Goal: Task Accomplishment & Management: Use online tool/utility

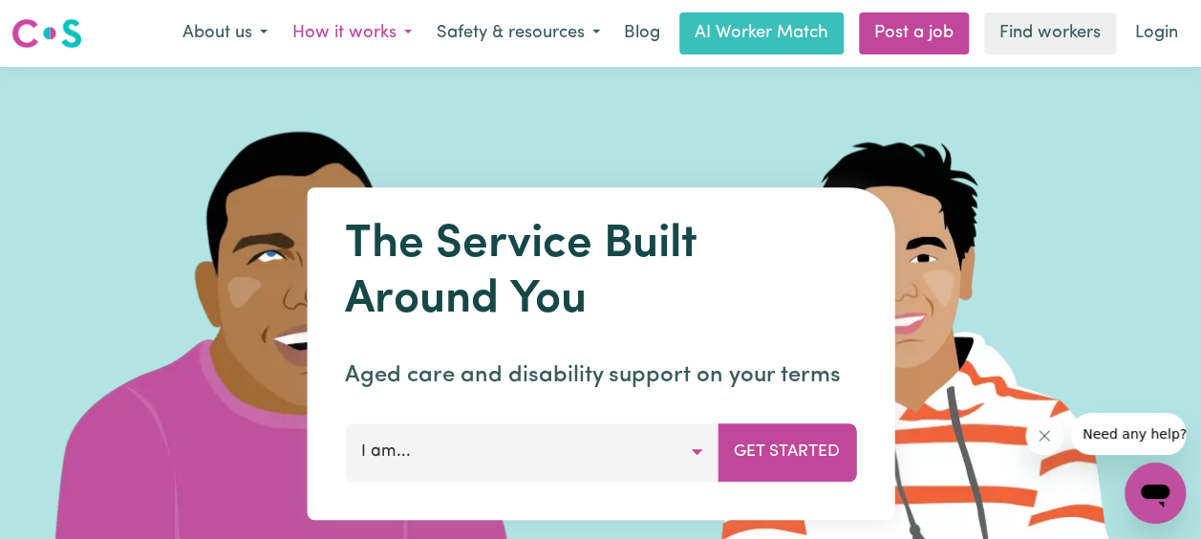
click at [401, 30] on button "How it works" at bounding box center [352, 33] width 144 height 40
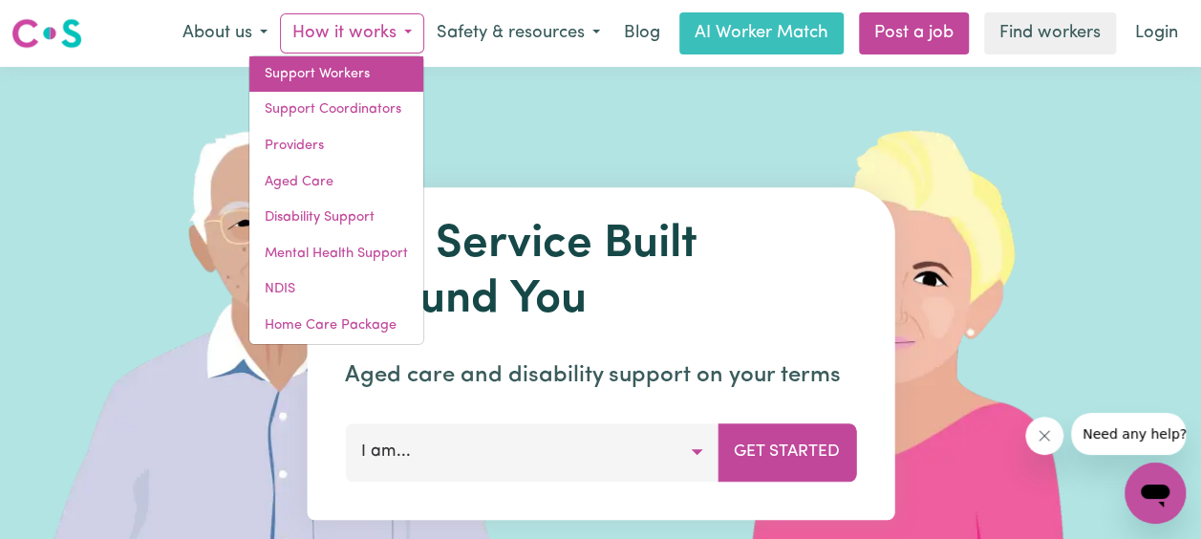
click at [366, 82] on link "Support Workers" at bounding box center [336, 74] width 174 height 36
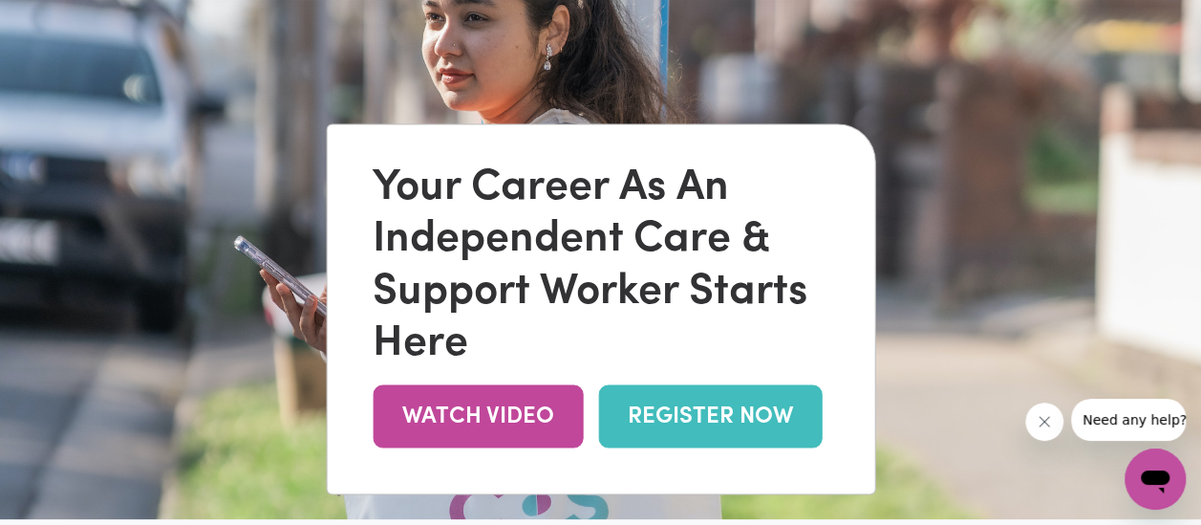
scroll to position [96, 0]
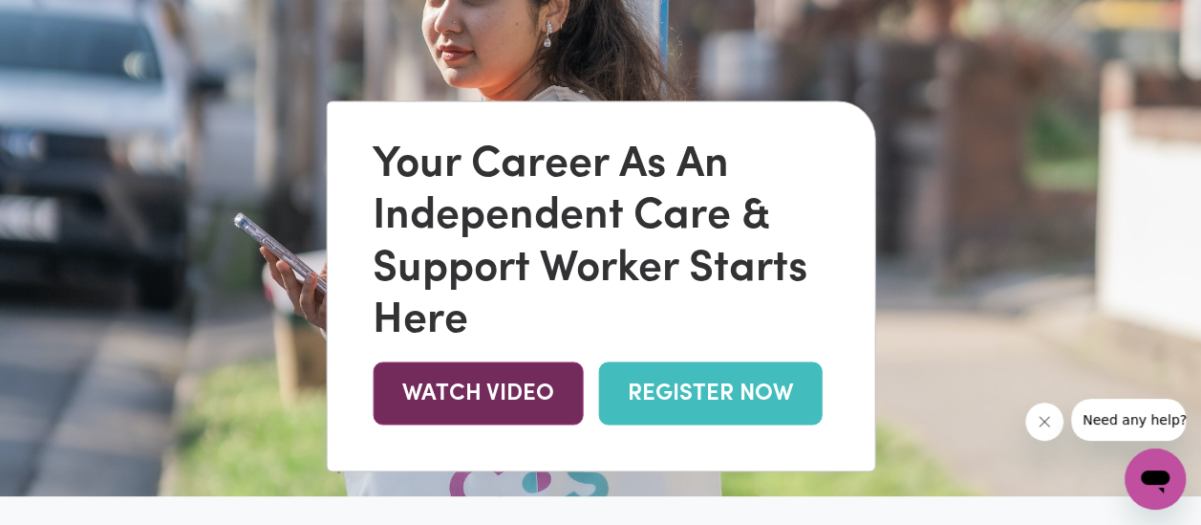
click at [519, 396] on link "WATCH VIDEO" at bounding box center [478, 393] width 210 height 62
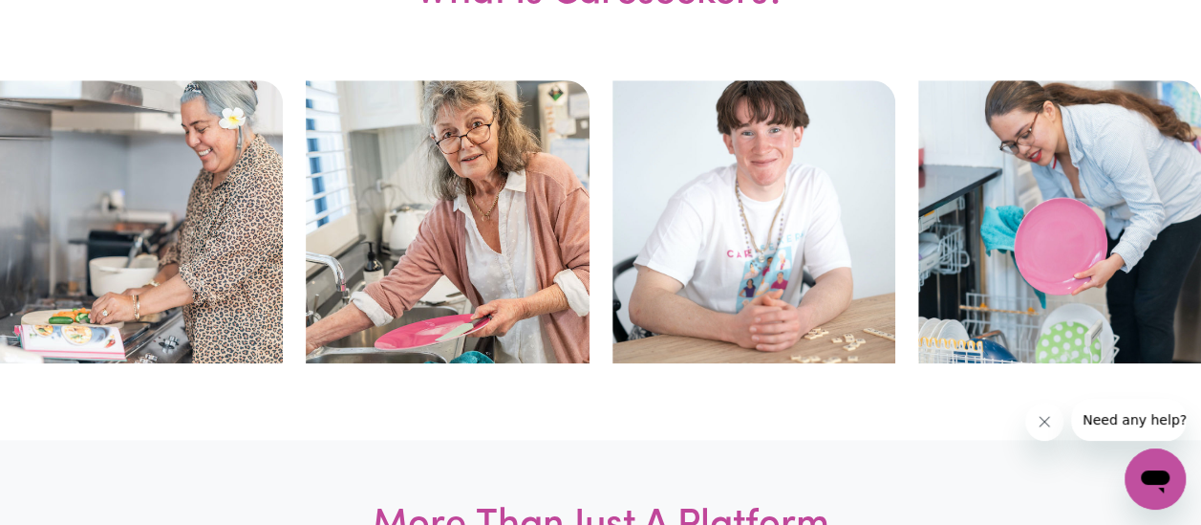
scroll to position [860, 0]
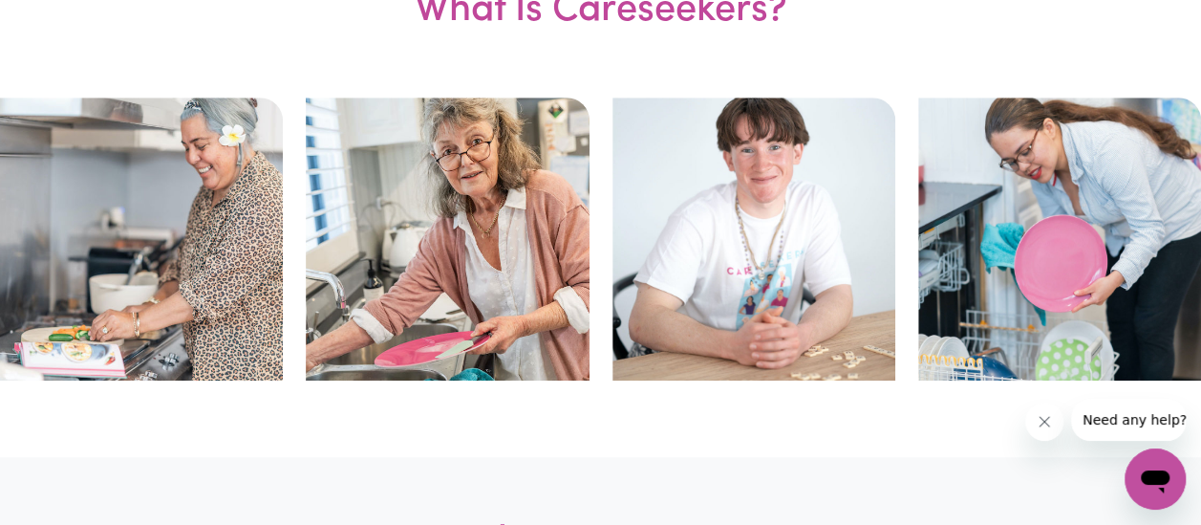
click at [776, 297] on img at bounding box center [754, 238] width 283 height 283
click at [1029, 232] on img at bounding box center [1059, 238] width 283 height 283
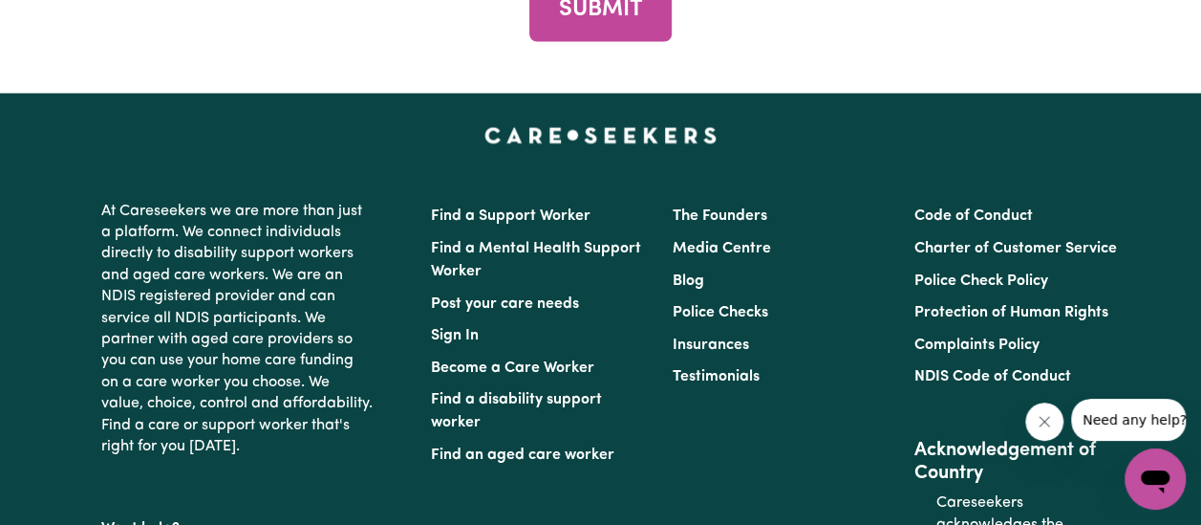
scroll to position [9005, 0]
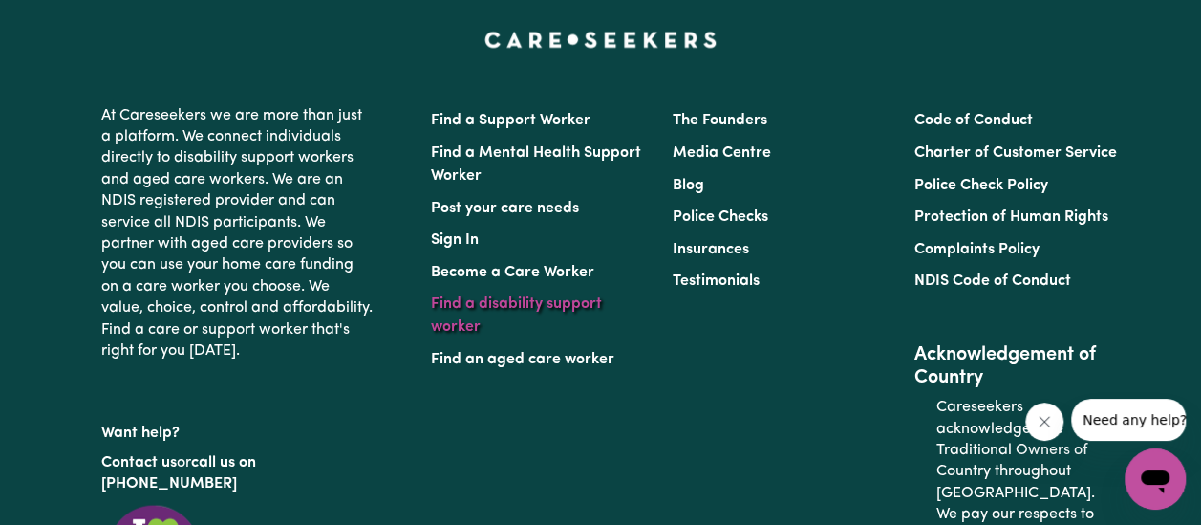
click at [575, 295] on link "Find a disability support worker" at bounding box center [516, 314] width 171 height 38
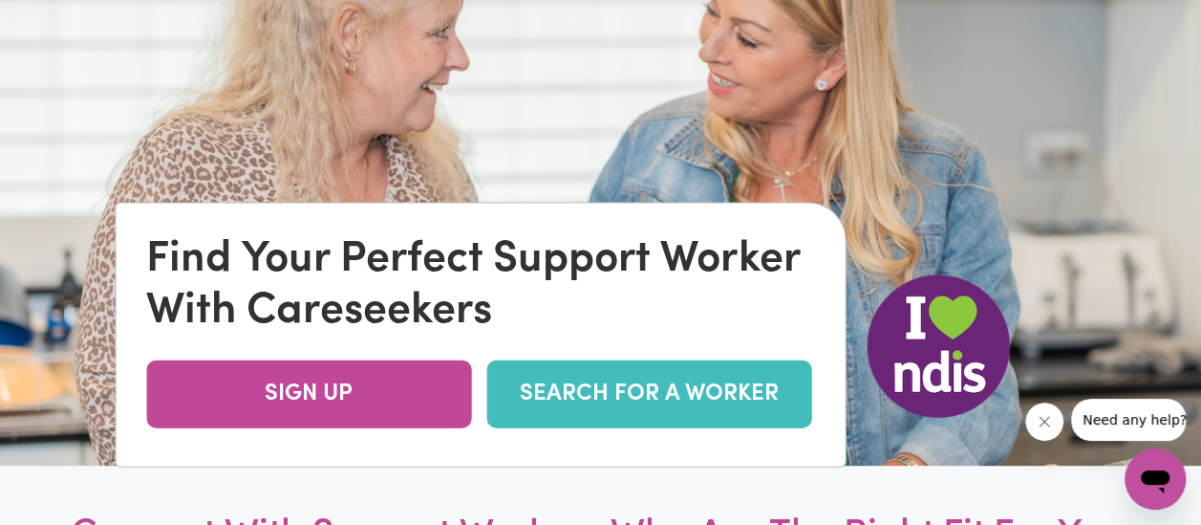
scroll to position [287, 0]
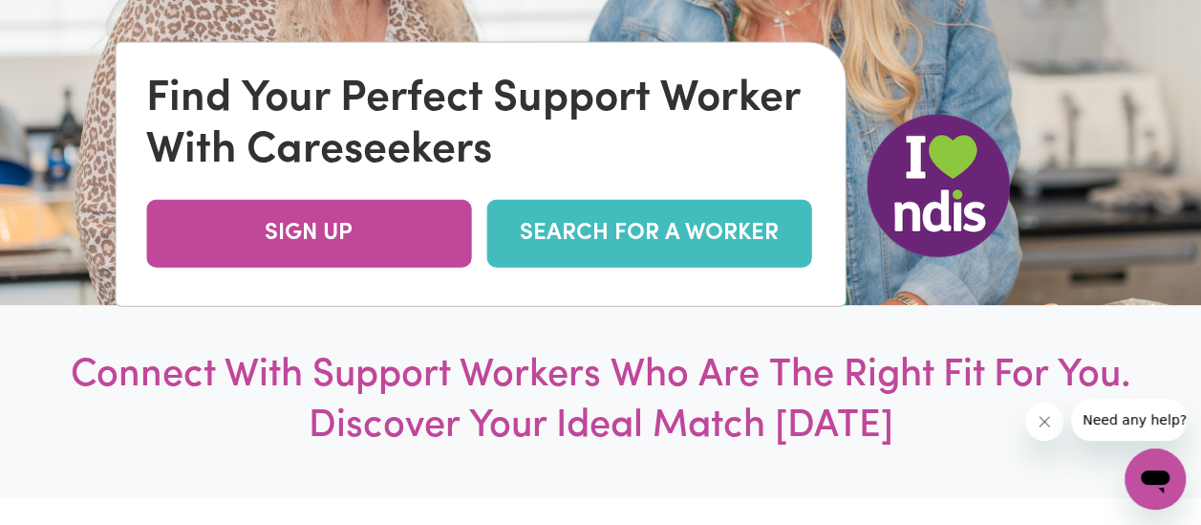
click at [562, 258] on link "SEARCH FOR A WORKER" at bounding box center [648, 233] width 325 height 68
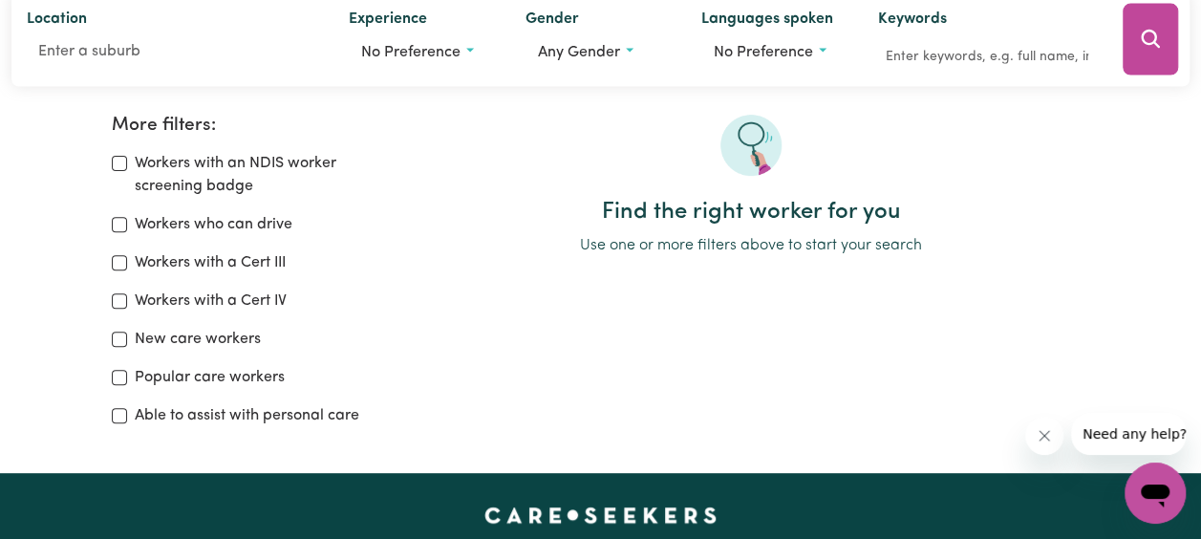
scroll to position [287, 0]
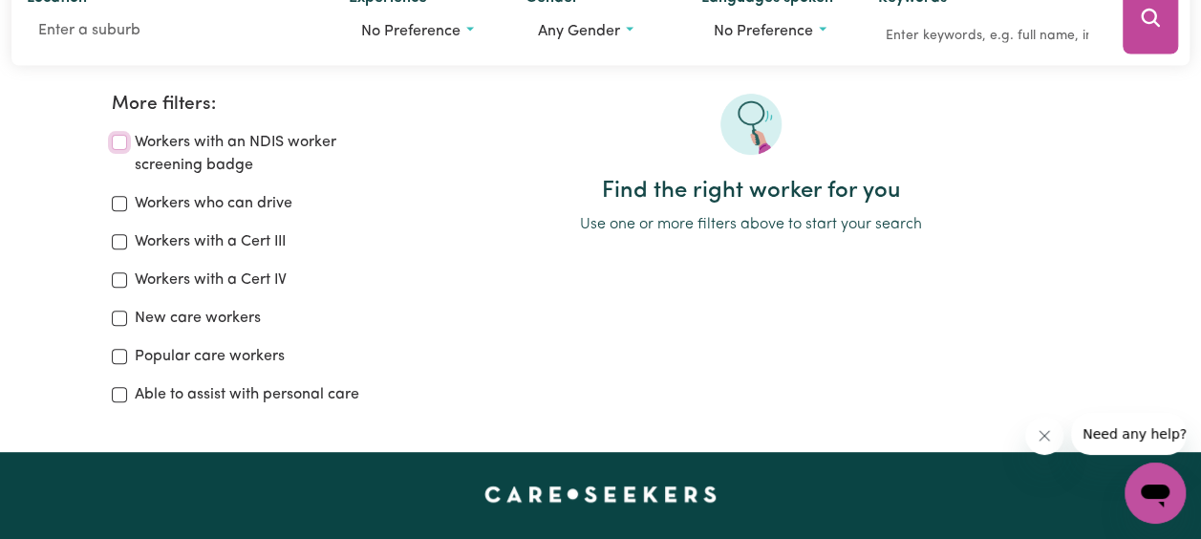
click at [124, 141] on input "Workers with an NDIS worker screening badge" at bounding box center [119, 142] width 15 height 15
checkbox input "true"
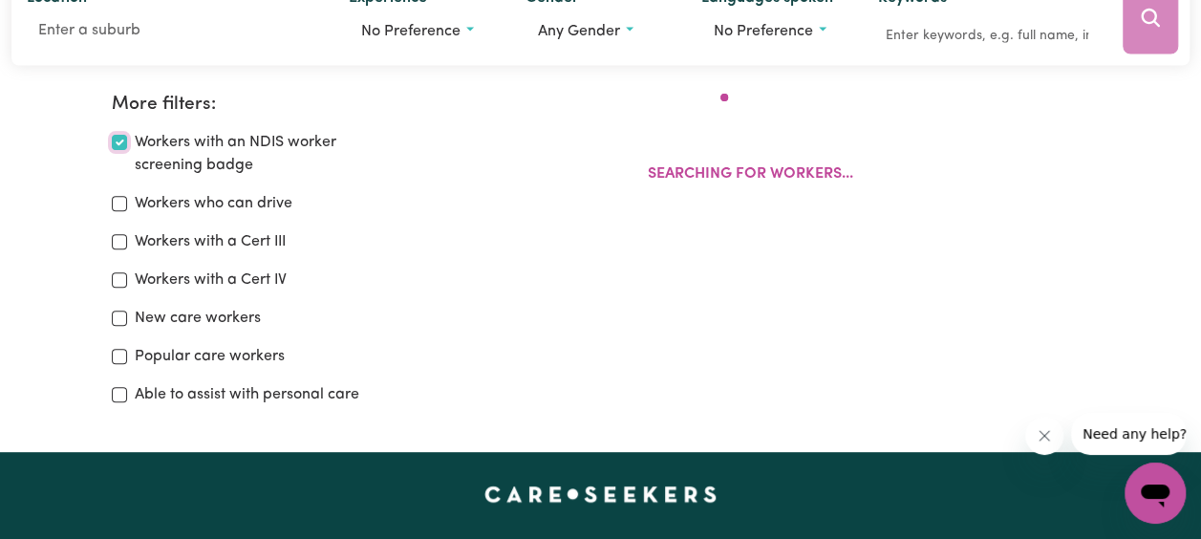
scroll to position [319, 0]
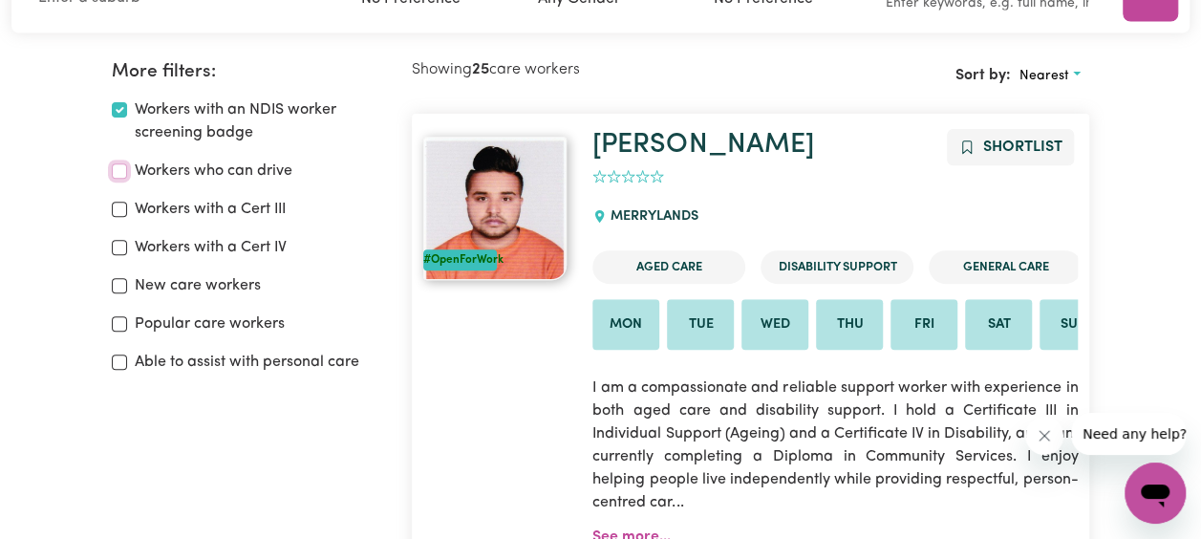
click at [124, 178] on input "Workers who can drive" at bounding box center [119, 170] width 15 height 15
checkbox input "true"
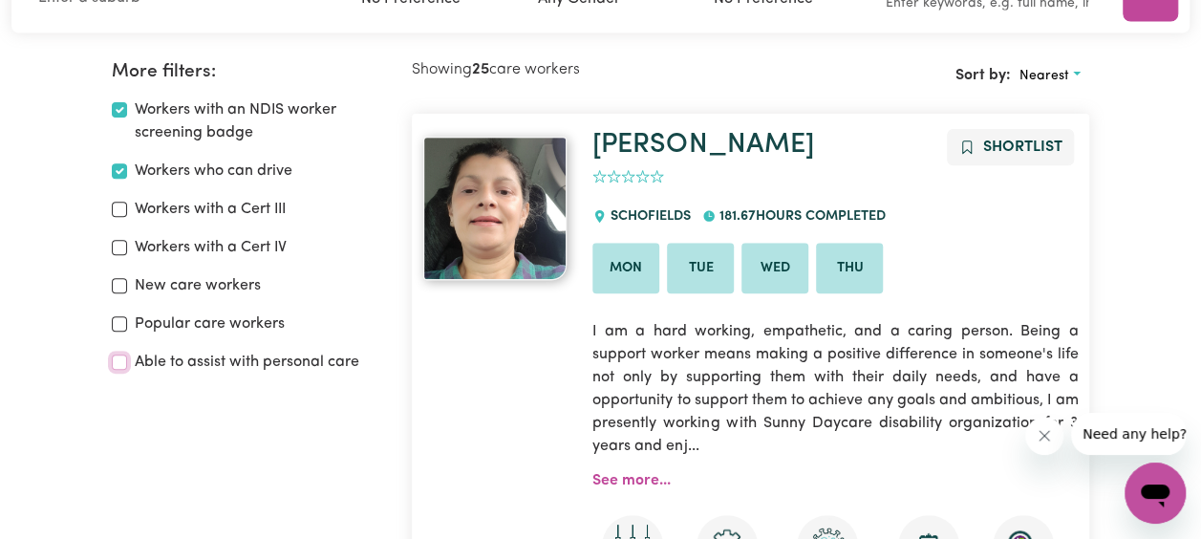
click at [120, 361] on input "Able to assist with personal care" at bounding box center [119, 362] width 15 height 15
checkbox input "true"
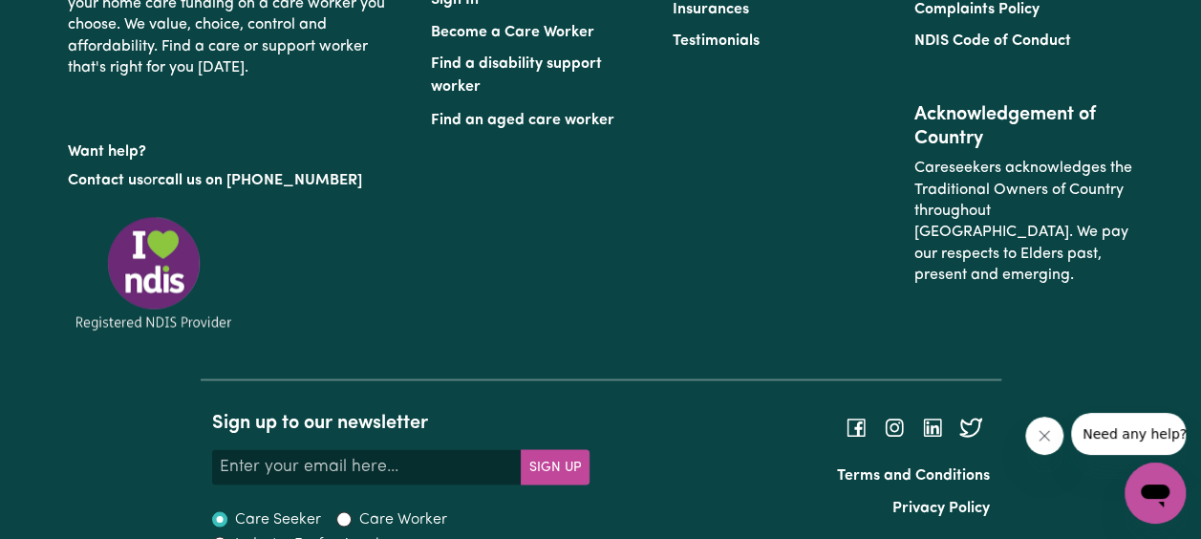
scroll to position [15611, 0]
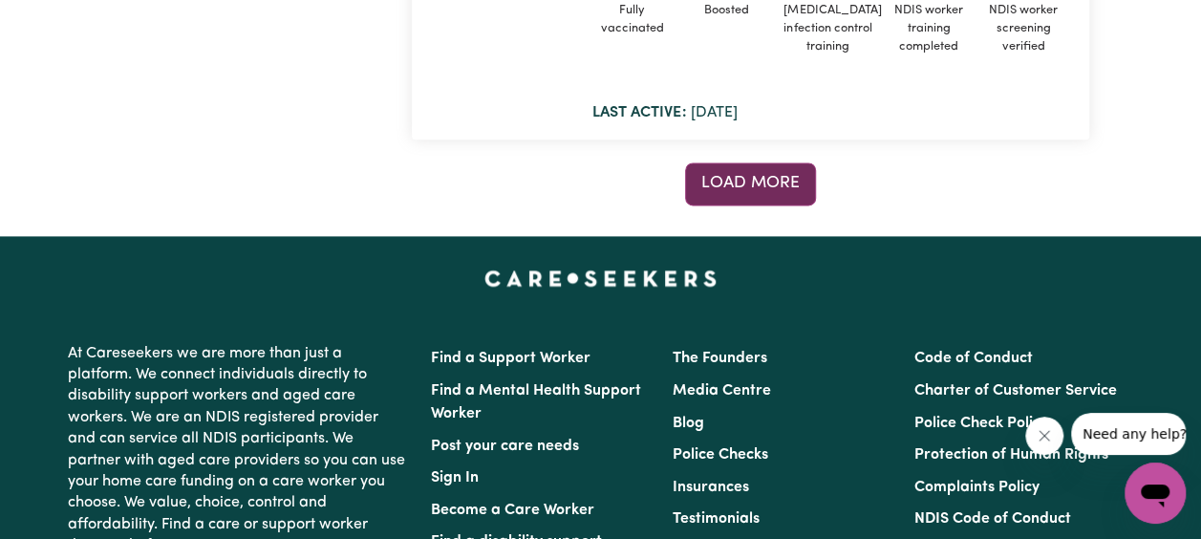
click at [732, 191] on span "Load more" at bounding box center [750, 183] width 98 height 16
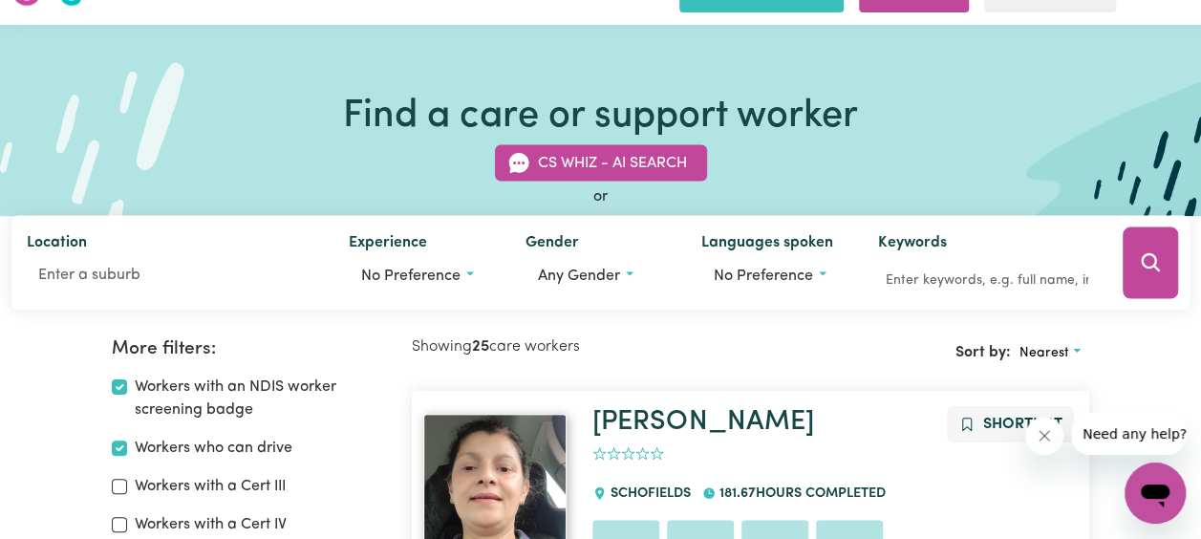
scroll to position [0, 0]
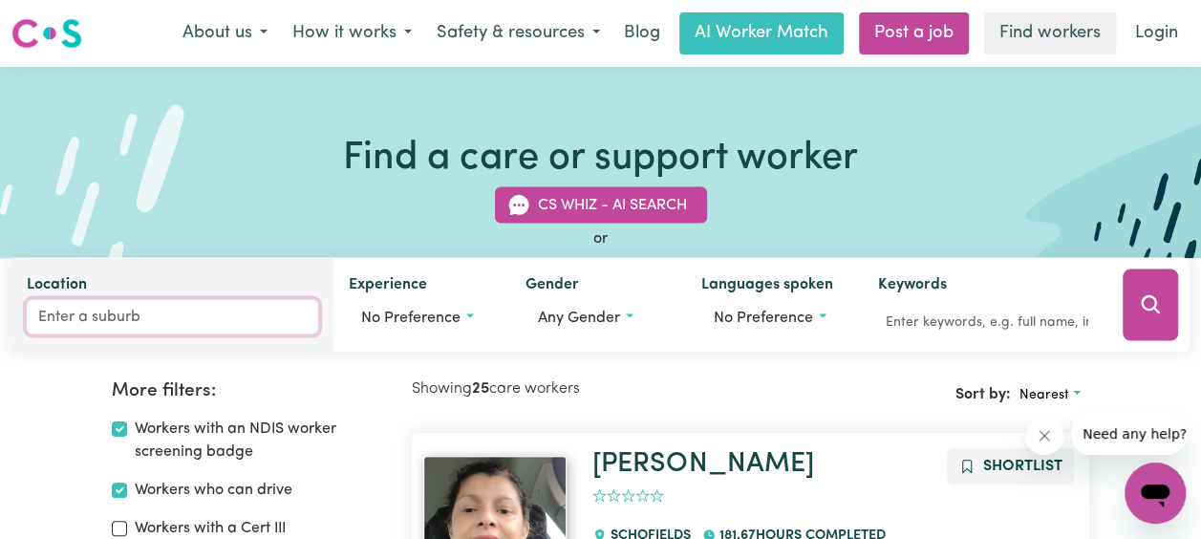
click at [85, 310] on input "Location" at bounding box center [172, 317] width 291 height 34
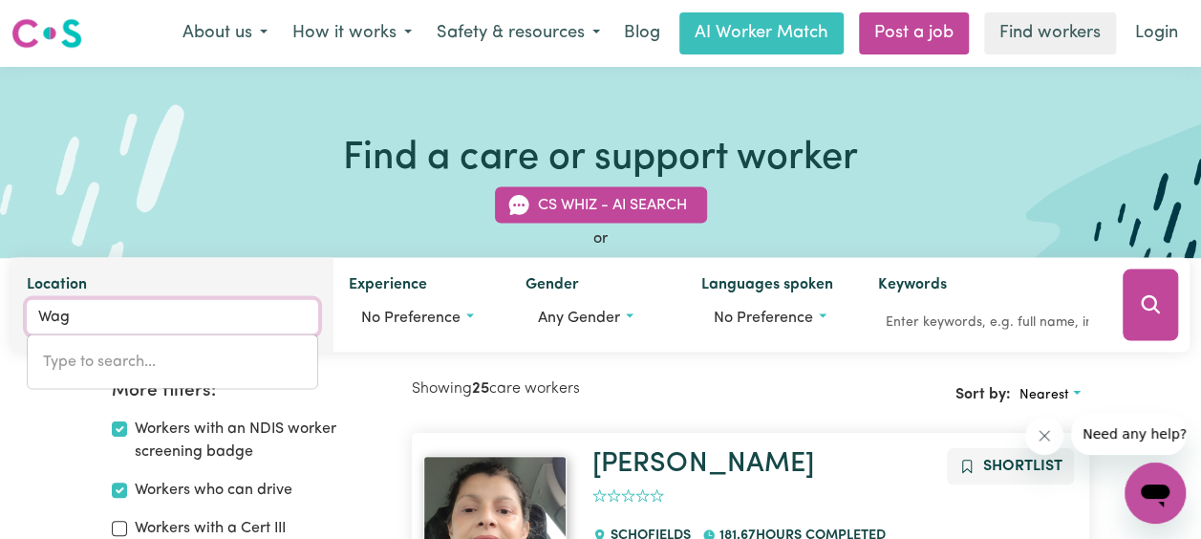
type input "Wagg"
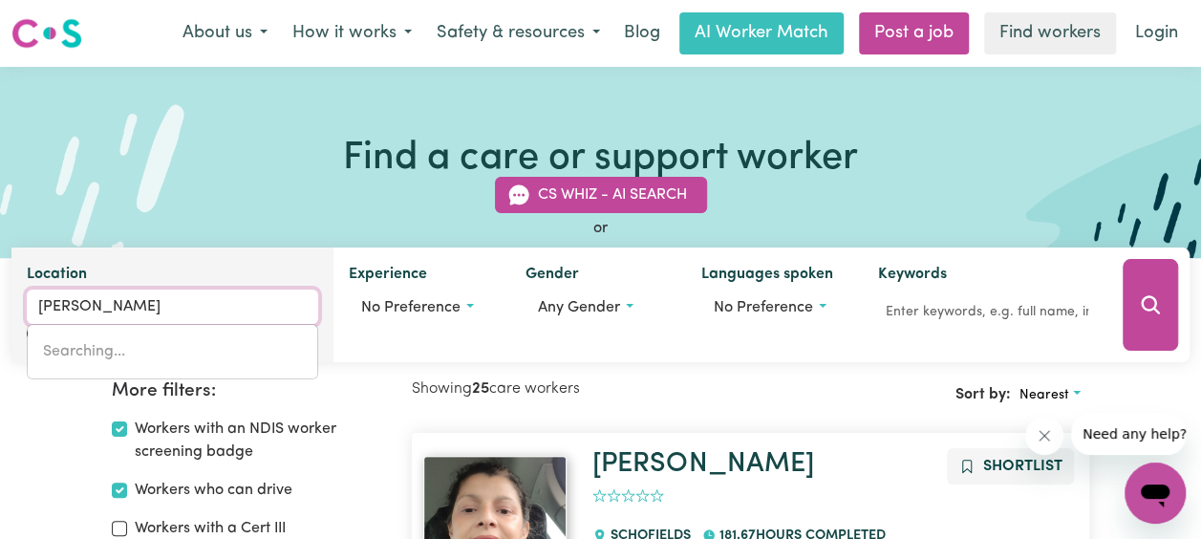
type input "WaggA WAGGA, New South Wales, 2650"
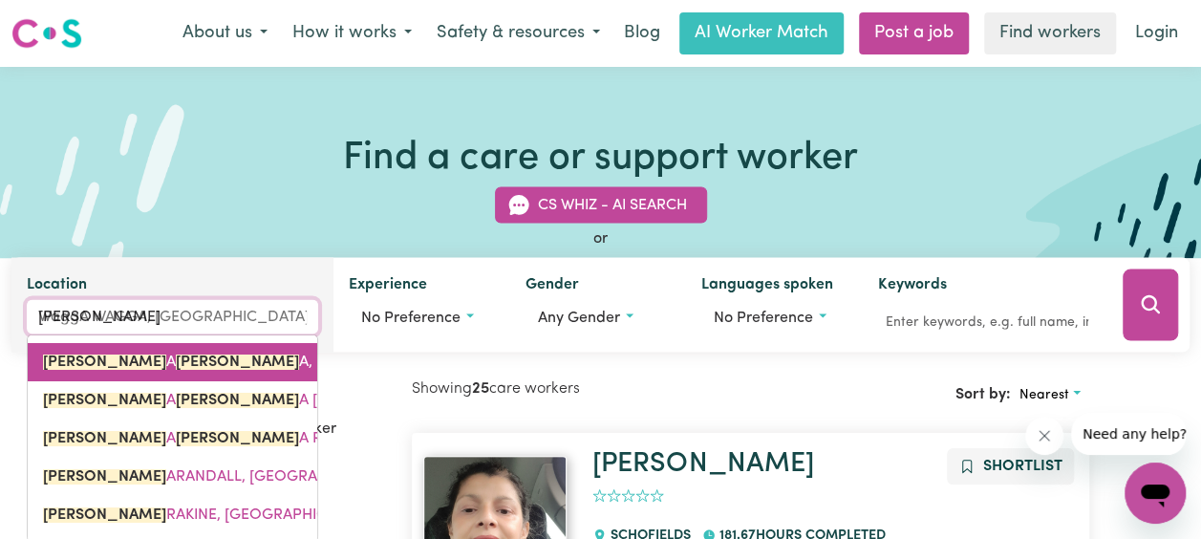
click at [158, 356] on span "WAGG A WAGG A, New South Wales, 2650" at bounding box center [278, 362] width 470 height 15
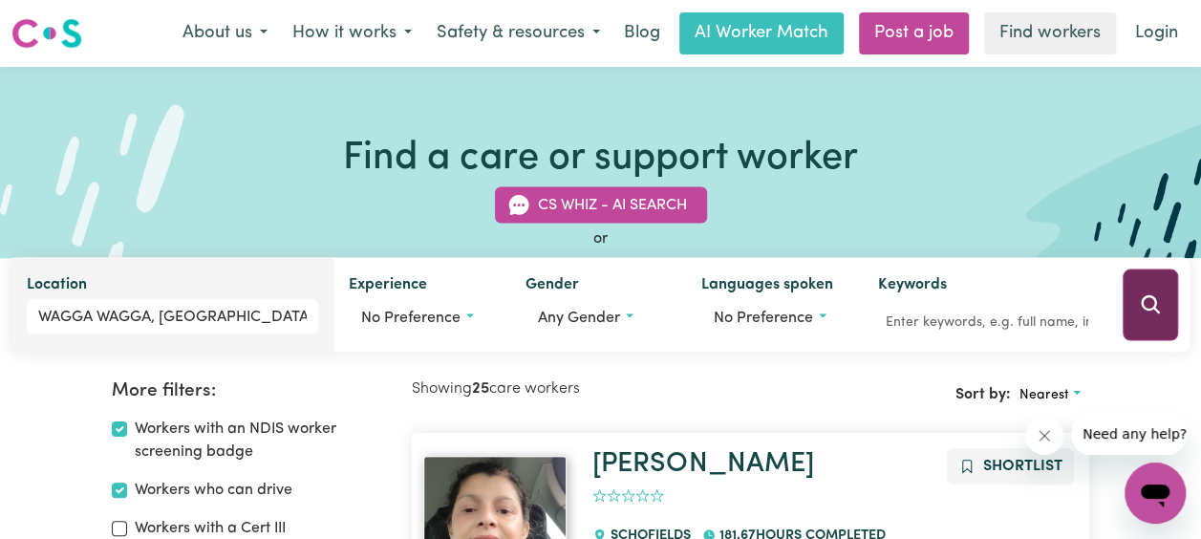
click at [1137, 315] on button "Search" at bounding box center [1150, 306] width 55 height 72
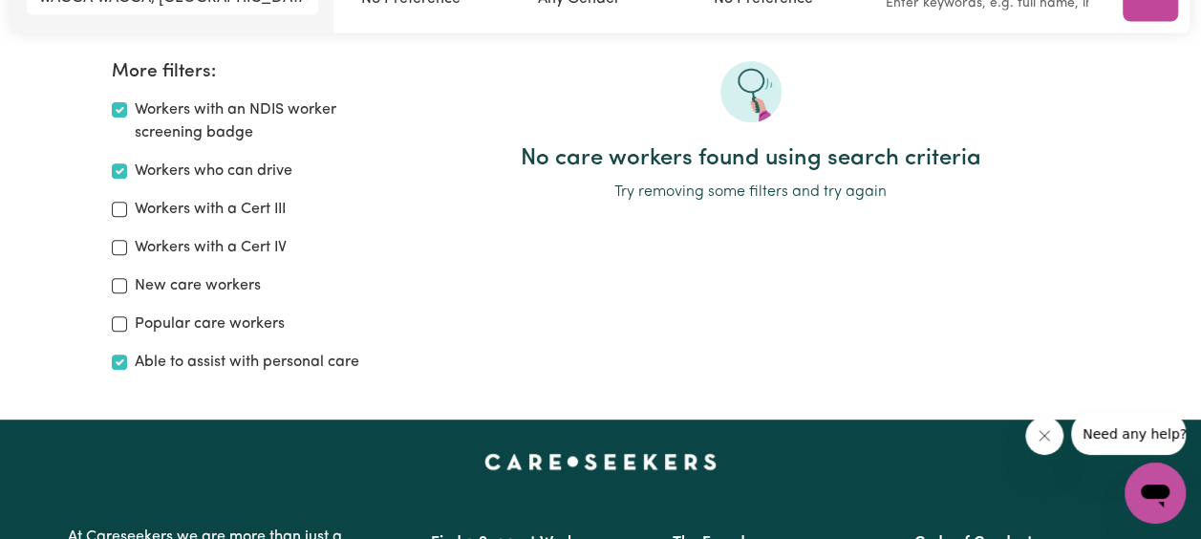
scroll to position [128, 0]
